Goal: Information Seeking & Learning: Compare options

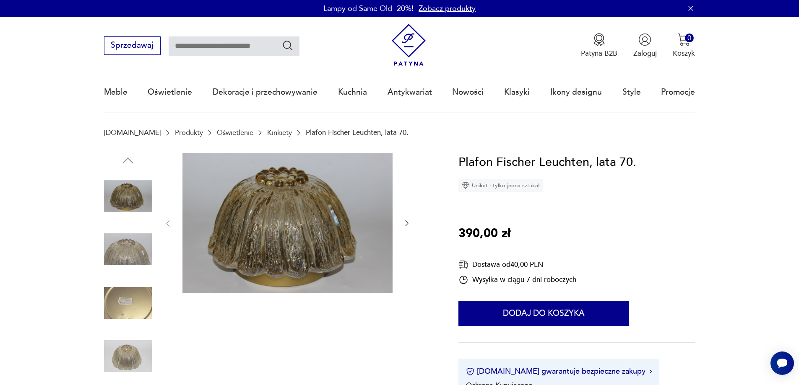
click at [407, 223] on icon "button" at bounding box center [406, 223] width 8 height 8
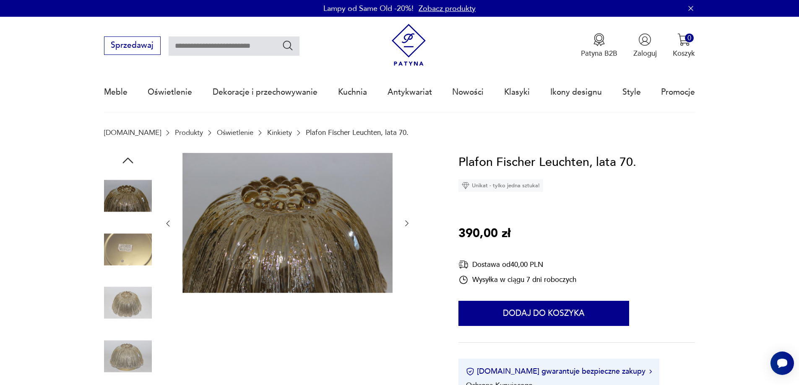
click at [407, 223] on icon "button" at bounding box center [406, 223] width 8 height 8
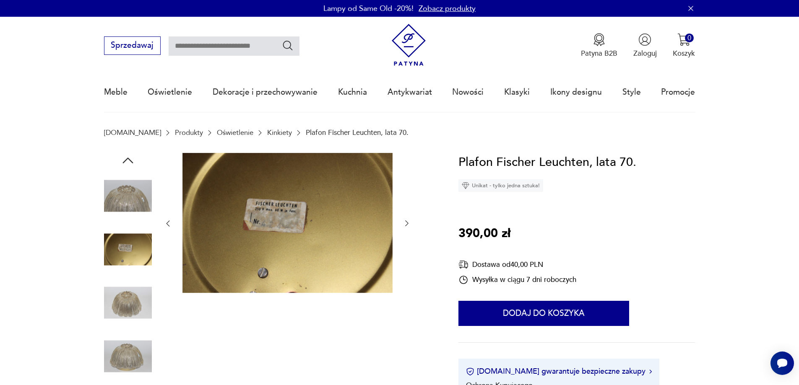
click at [407, 223] on icon "button" at bounding box center [406, 223] width 8 height 8
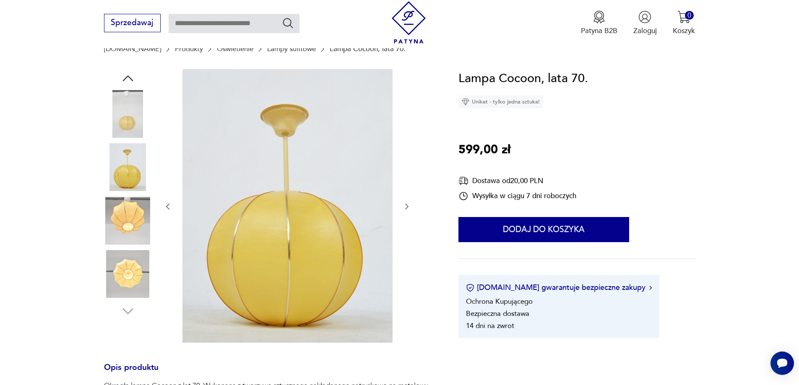
click at [406, 204] on icon "button" at bounding box center [406, 206] width 8 height 8
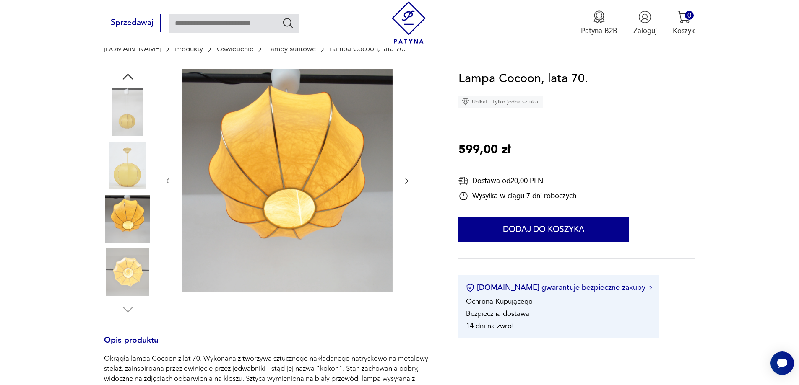
click at [406, 204] on div at bounding box center [286, 181] width 247 height 224
click at [169, 179] on icon "button" at bounding box center [167, 181] width 3 height 6
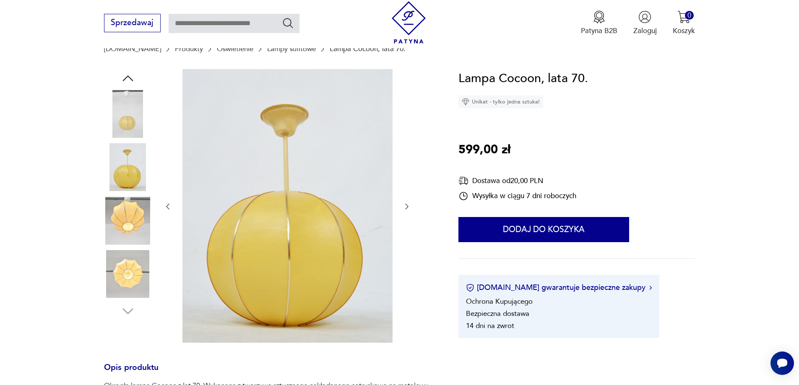
click at [169, 179] on div at bounding box center [286, 206] width 247 height 275
click at [165, 210] on icon "button" at bounding box center [167, 206] width 8 height 8
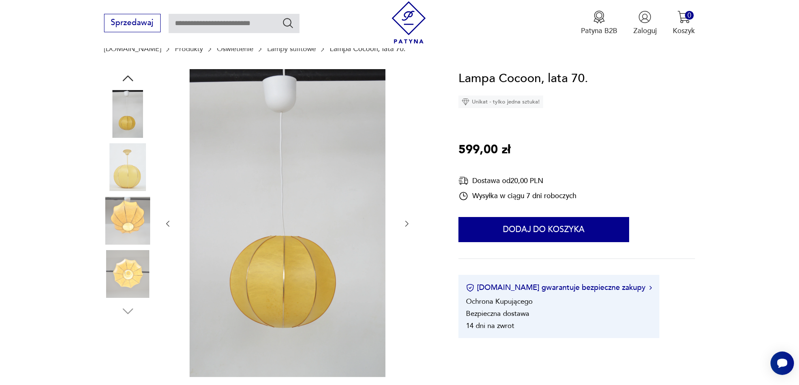
click at [167, 225] on icon "button" at bounding box center [167, 224] width 8 height 8
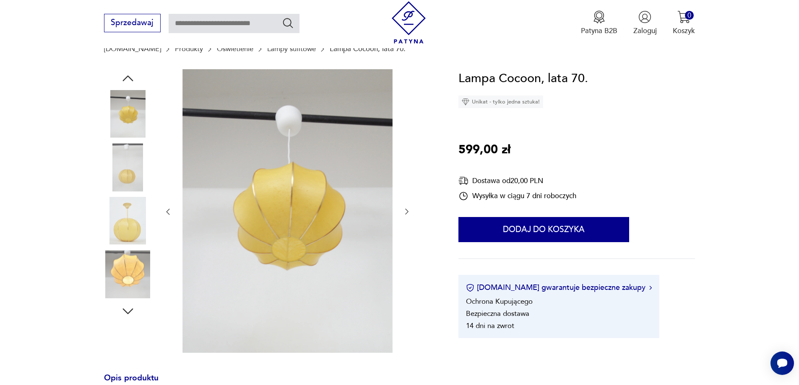
click at [168, 210] on icon "button" at bounding box center [167, 212] width 8 height 8
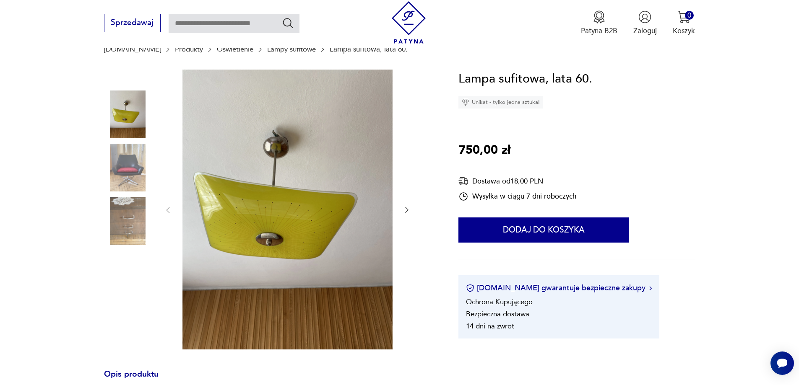
scroll to position [84, 0]
click at [405, 209] on icon "button" at bounding box center [406, 209] width 8 height 8
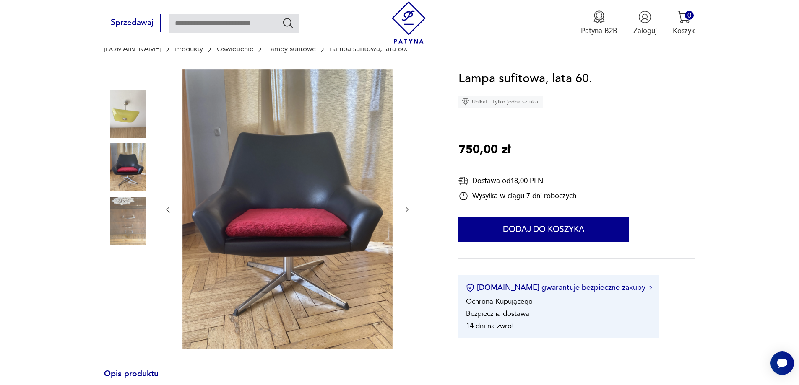
click at [164, 209] on icon "button" at bounding box center [167, 209] width 8 height 8
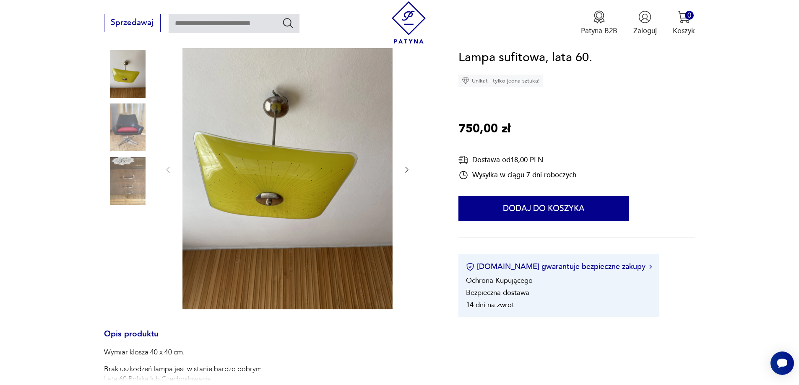
scroll to position [126, 0]
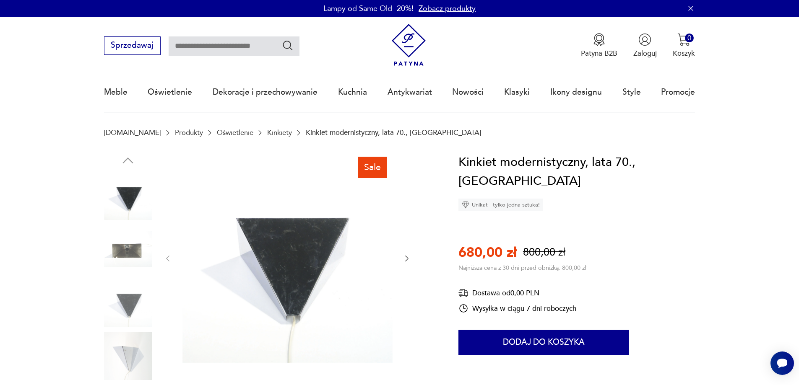
click at [407, 255] on icon "button" at bounding box center [406, 258] width 8 height 8
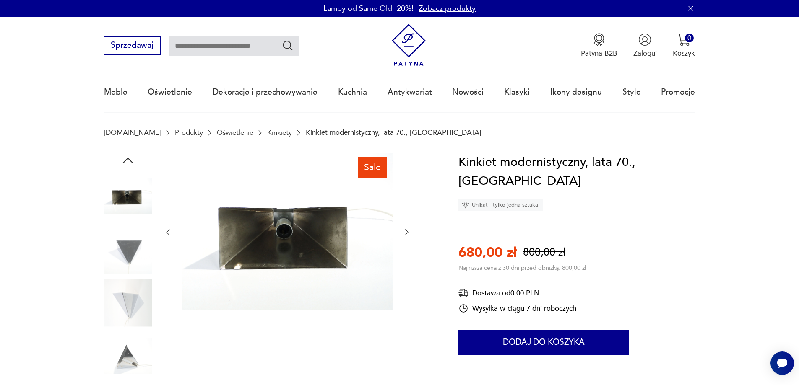
click at [404, 229] on icon "button" at bounding box center [406, 232] width 8 height 8
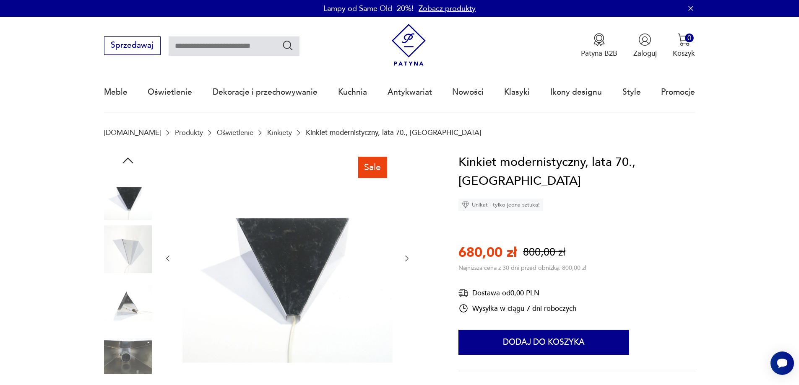
click at [404, 261] on icon "button" at bounding box center [406, 258] width 8 height 8
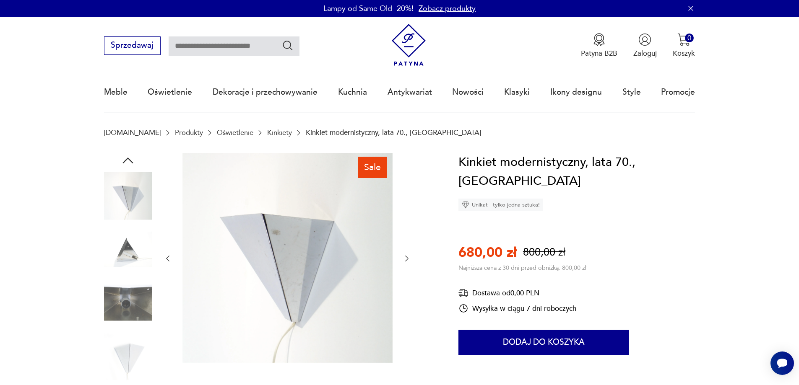
click at [406, 256] on icon "button" at bounding box center [406, 258] width 8 height 8
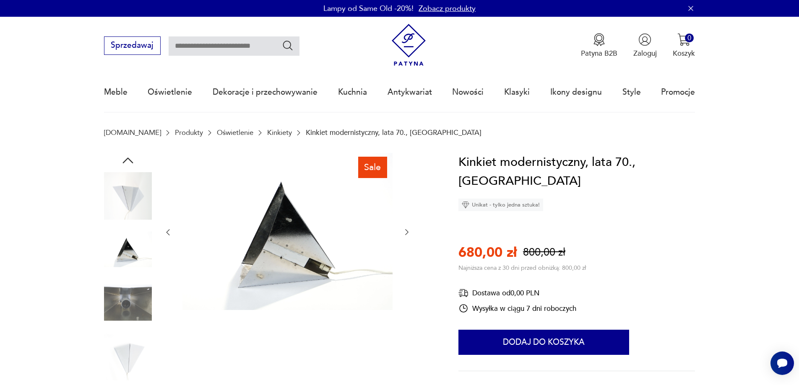
click at [405, 232] on icon "button" at bounding box center [406, 232] width 8 height 8
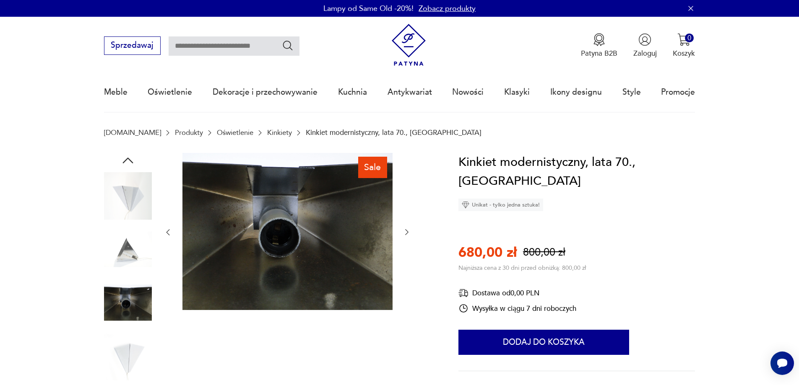
click at [405, 232] on icon "button" at bounding box center [406, 232] width 8 height 8
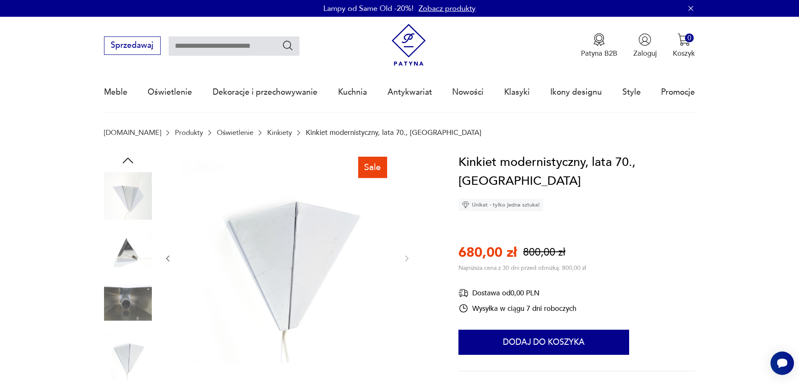
click at [166, 257] on icon "button" at bounding box center [167, 258] width 8 height 8
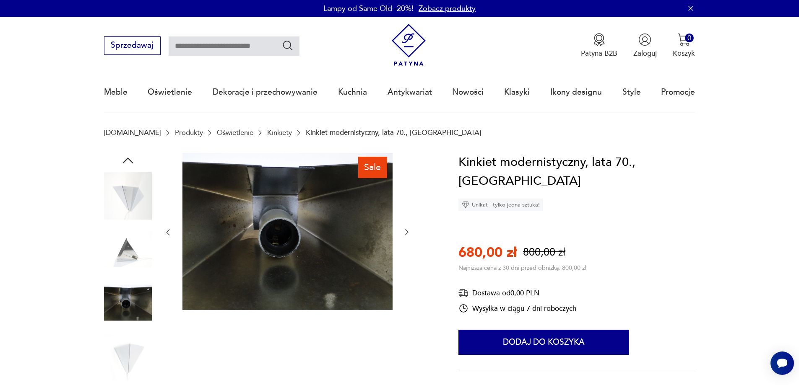
click at [166, 230] on icon "button" at bounding box center [167, 232] width 8 height 8
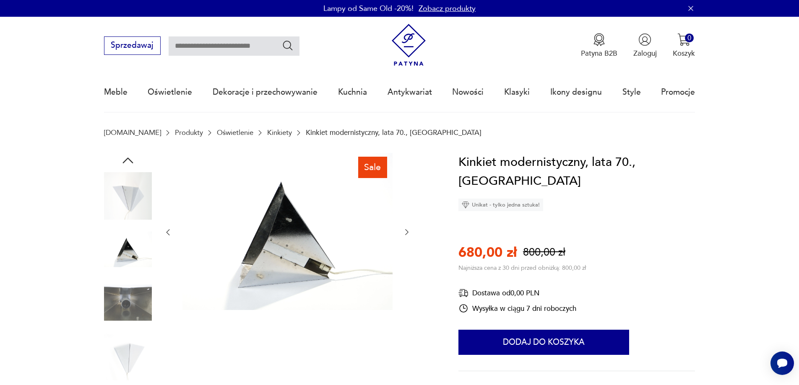
click at [166, 230] on icon "button" at bounding box center [167, 232] width 8 height 8
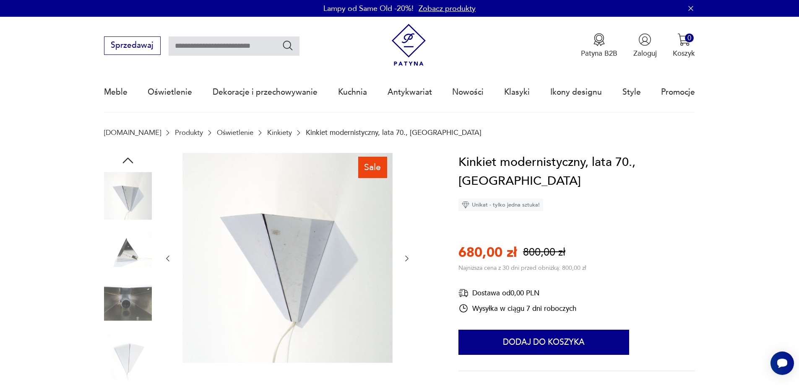
click at [167, 260] on icon "button" at bounding box center [167, 258] width 8 height 8
